Goal: Obtain resource: Obtain resource

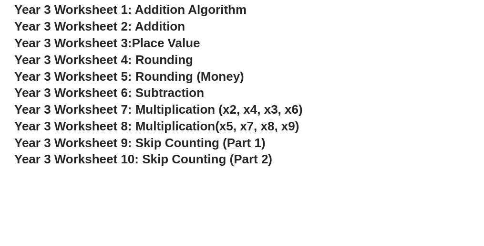
scroll to position [1287, 0]
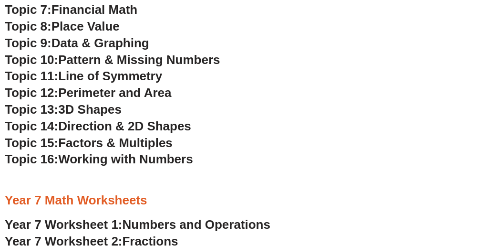
scroll to position [1284, 0]
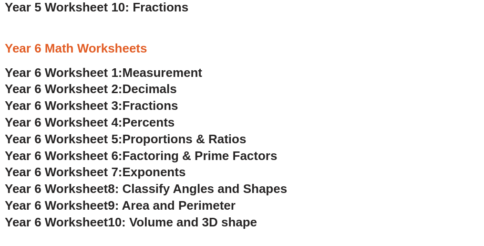
scroll to position [2047, 0]
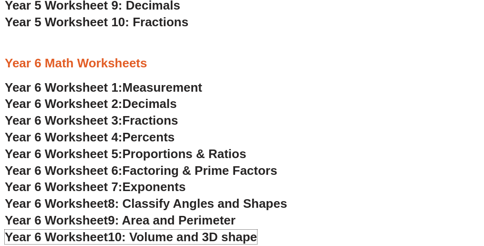
click at [163, 229] on span "10: Volume and 3D shape" at bounding box center [182, 236] width 149 height 14
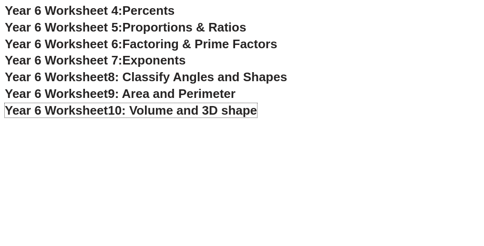
scroll to position [2190, 0]
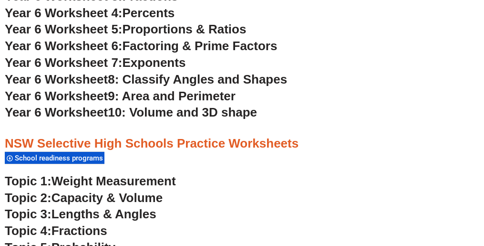
scroll to position [2195, 0]
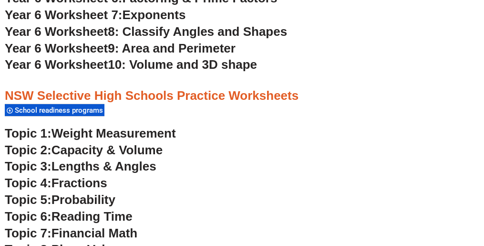
click at [148, 126] on span "Weight Measurement" at bounding box center [113, 133] width 124 height 14
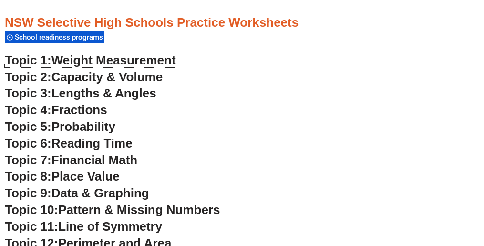
scroll to position [2243, 0]
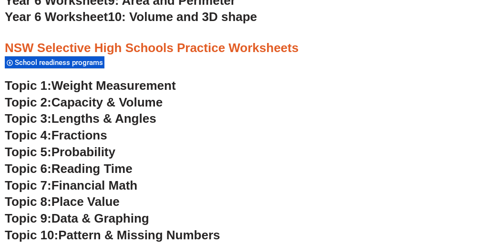
click at [78, 95] on span "Capacity & Volume" at bounding box center [106, 102] width 111 height 14
click at [136, 78] on span "Weight Measurement" at bounding box center [113, 85] width 124 height 14
click at [137, 111] on span "Lengths & Angles" at bounding box center [103, 118] width 105 height 14
click at [98, 128] on span "Fractions" at bounding box center [79, 135] width 56 height 14
click at [102, 144] on span "Probability" at bounding box center [83, 151] width 64 height 14
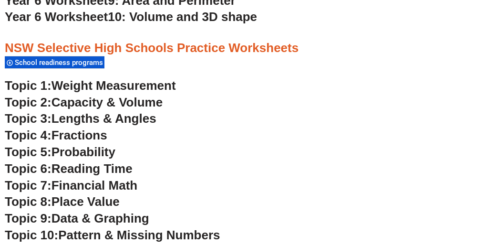
click at [123, 178] on span "Financial Math" at bounding box center [94, 185] width 86 height 14
click at [113, 161] on span "Reading Time" at bounding box center [91, 168] width 81 height 14
click at [117, 211] on span "Data & Graphing" at bounding box center [100, 218] width 98 height 14
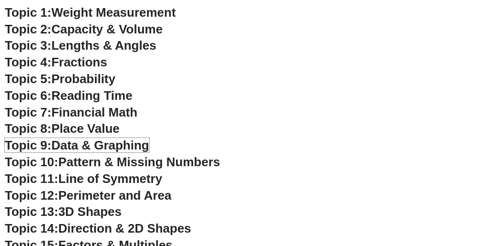
scroll to position [2338, 0]
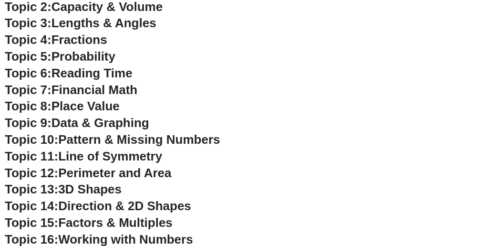
click at [185, 132] on span "Pattern & Missing Numbers" at bounding box center [139, 139] width 162 height 14
click at [134, 149] on span "Line of Symmetry" at bounding box center [110, 156] width 104 height 14
click at [125, 165] on span "Perimeter and Area" at bounding box center [114, 172] width 113 height 14
click at [99, 182] on span "3D Shapes" at bounding box center [89, 189] width 63 height 14
click at [119, 198] on span "Direction & 2D Shapes" at bounding box center [124, 205] width 133 height 14
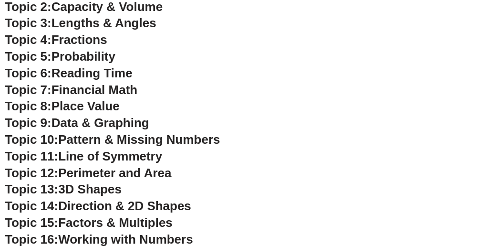
click at [122, 215] on span "Factors & Multiples" at bounding box center [115, 222] width 114 height 14
click at [133, 232] on span "Working with Numbers" at bounding box center [125, 239] width 134 height 14
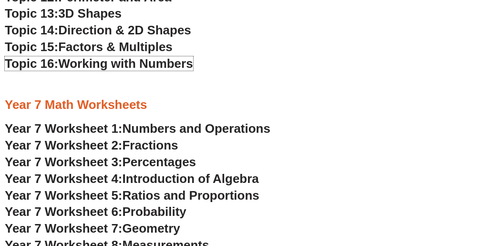
scroll to position [2529, 0]
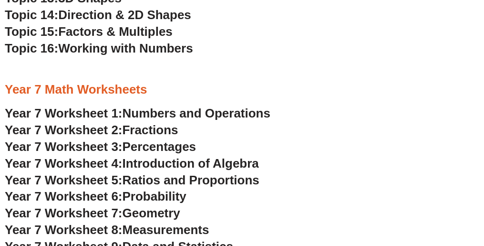
click at [216, 156] on span "Introduction of Algebra" at bounding box center [191, 163] width 136 height 14
click at [157, 123] on span "Fractions" at bounding box center [151, 130] width 56 height 14
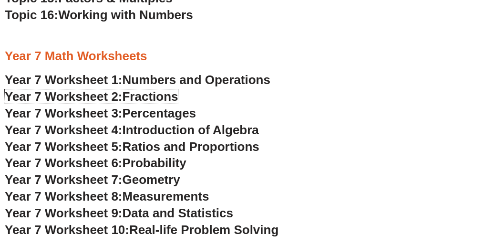
scroll to position [2577, 0]
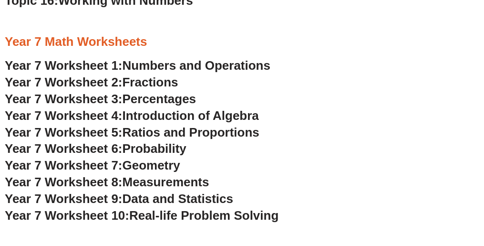
click at [210, 208] on span "Real-life Problem Solving" at bounding box center [203, 215] width 149 height 14
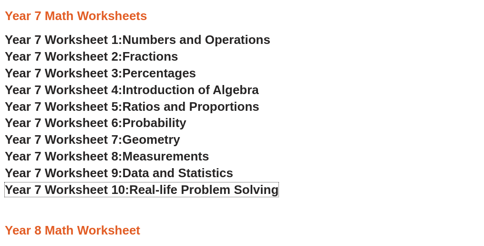
scroll to position [2672, 0]
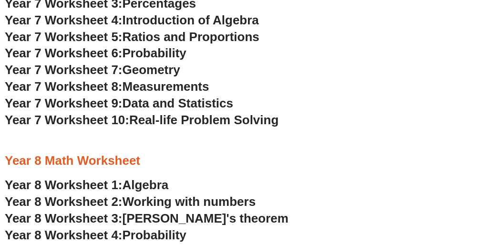
click at [114, 177] on span "Year 8 Worksheet 1:" at bounding box center [64, 184] width 118 height 14
click at [168, 96] on span "Data and Statistics" at bounding box center [178, 103] width 111 height 14
click at [157, 46] on span "Probability" at bounding box center [155, 53] width 64 height 14
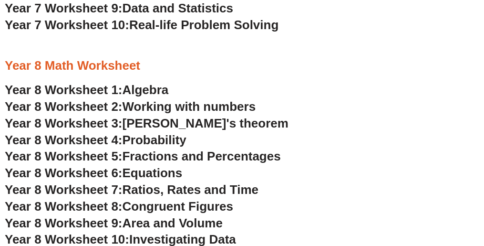
scroll to position [2768, 0]
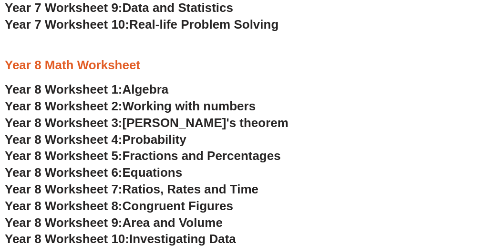
click at [210, 231] on span "Investigating Data" at bounding box center [182, 238] width 107 height 14
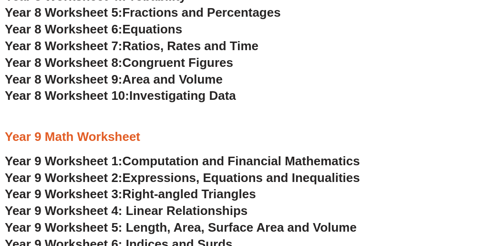
click at [170, 154] on span "Computation and Financial Mathematics" at bounding box center [241, 161] width 237 height 14
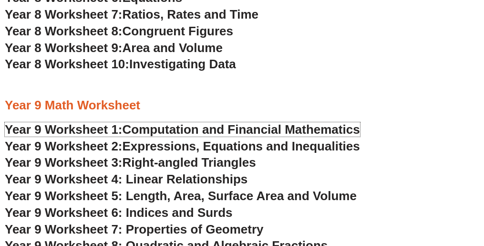
scroll to position [2958, 0]
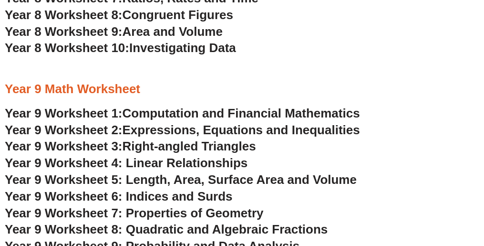
click at [200, 222] on span "Year 9 Worksheet 8: Quadratic and Algebraic Fractions" at bounding box center [166, 229] width 323 height 14
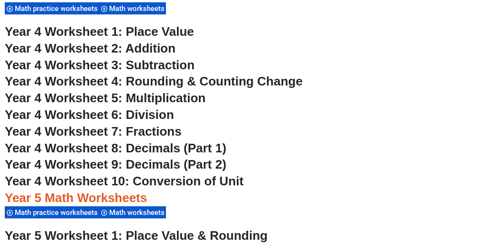
scroll to position [1623, 0]
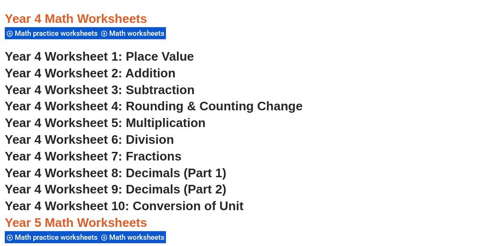
click at [203, 198] on span "Year 4 Worksheet 10: Conversion of Unit" at bounding box center [124, 205] width 239 height 14
click at [149, 99] on span "Year 4 Worksheet 4: Rounding & Counting Change" at bounding box center [154, 106] width 298 height 14
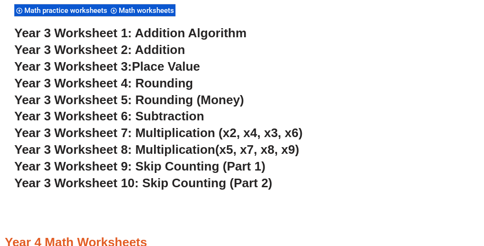
scroll to position [1337, 0]
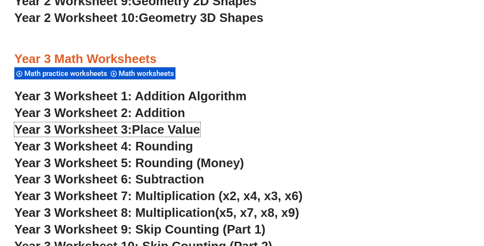
click at [154, 122] on span "Place Value" at bounding box center [166, 129] width 68 height 14
click at [159, 139] on span "Year 3 Worksheet 4: Rounding" at bounding box center [103, 146] width 179 height 14
click at [151, 188] on span "Year 3 Worksheet 7: Multiplication (x2, x4, x3, x6)" at bounding box center [158, 195] width 288 height 14
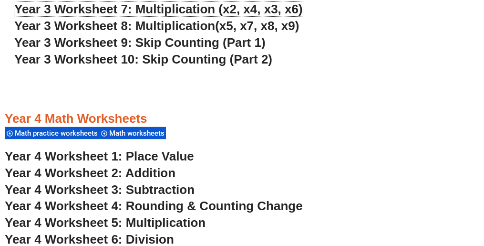
scroll to position [1528, 0]
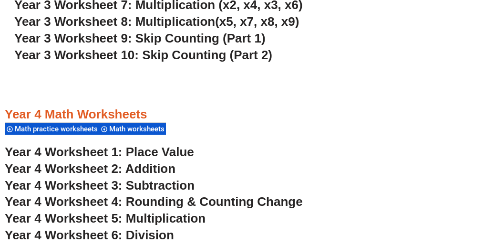
click at [143, 144] on span "Year 4 Worksheet 1: Place Value" at bounding box center [99, 151] width 189 height 14
click at [130, 161] on span "Year 4 Worksheet 2: Addition" at bounding box center [90, 168] width 171 height 14
click at [128, 194] on span "Year 4 Worksheet 4: Rounding & Counting Change" at bounding box center [154, 201] width 298 height 14
click at [135, 211] on span "Year 4 Worksheet 5: Multiplication" at bounding box center [105, 218] width 201 height 14
click at [137, 227] on span "Year 4 Worksheet 6: Division" at bounding box center [89, 234] width 169 height 14
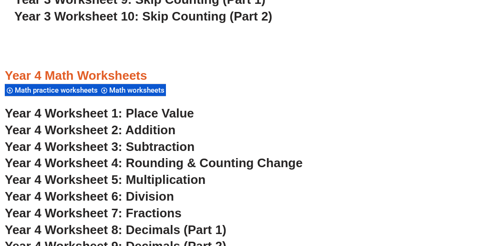
scroll to position [1623, 0]
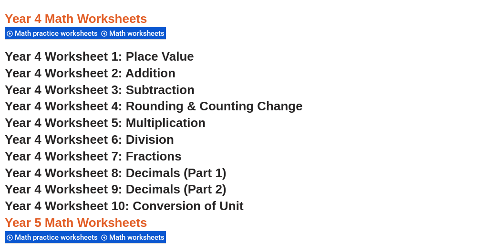
click at [172, 198] on span "Year 4 Worksheet 10: Conversion of Unit" at bounding box center [124, 205] width 239 height 14
click at [145, 165] on span "Year 4 Worksheet 8: Decimals (Part 1)" at bounding box center [116, 172] width 222 height 14
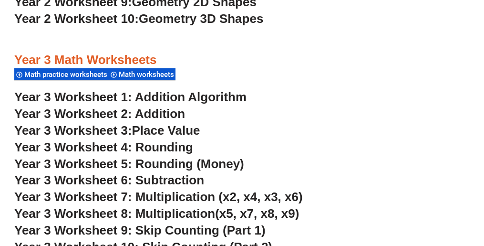
scroll to position [1287, 0]
